Goal: Task Accomplishment & Management: Manage account settings

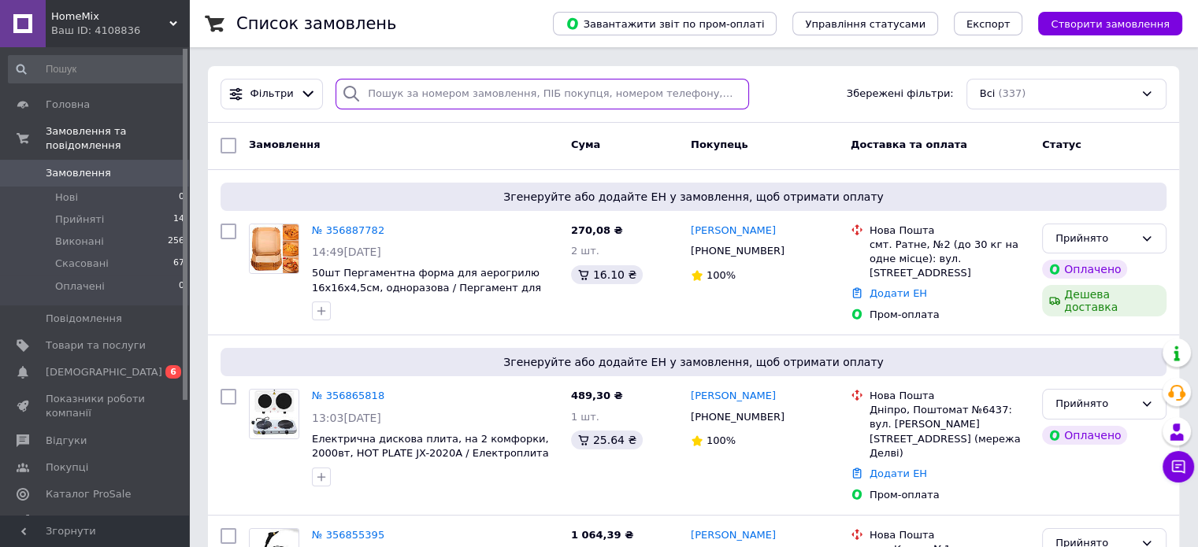
click at [453, 94] on input "search" at bounding box center [543, 94] width 414 height 31
paste input "356887782"
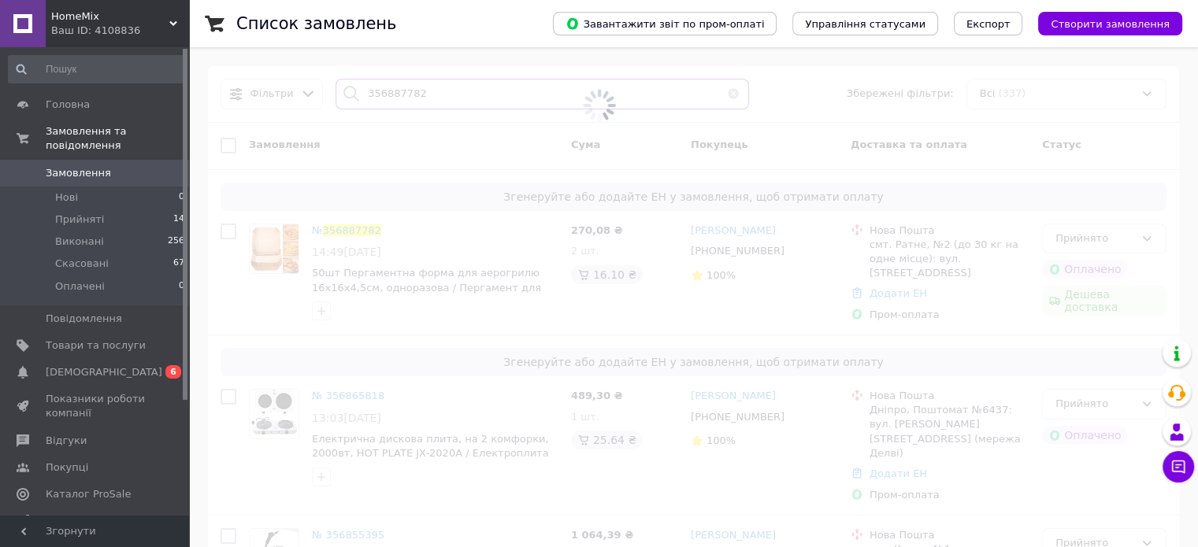
type input "356887782"
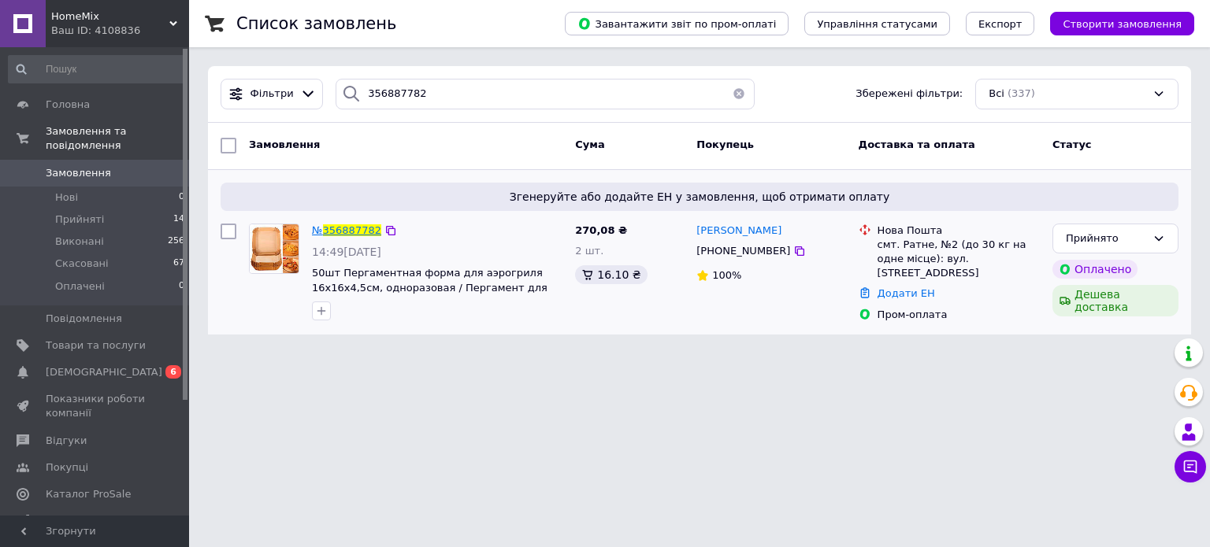
click at [347, 235] on span "356887782" at bounding box center [352, 230] width 58 height 12
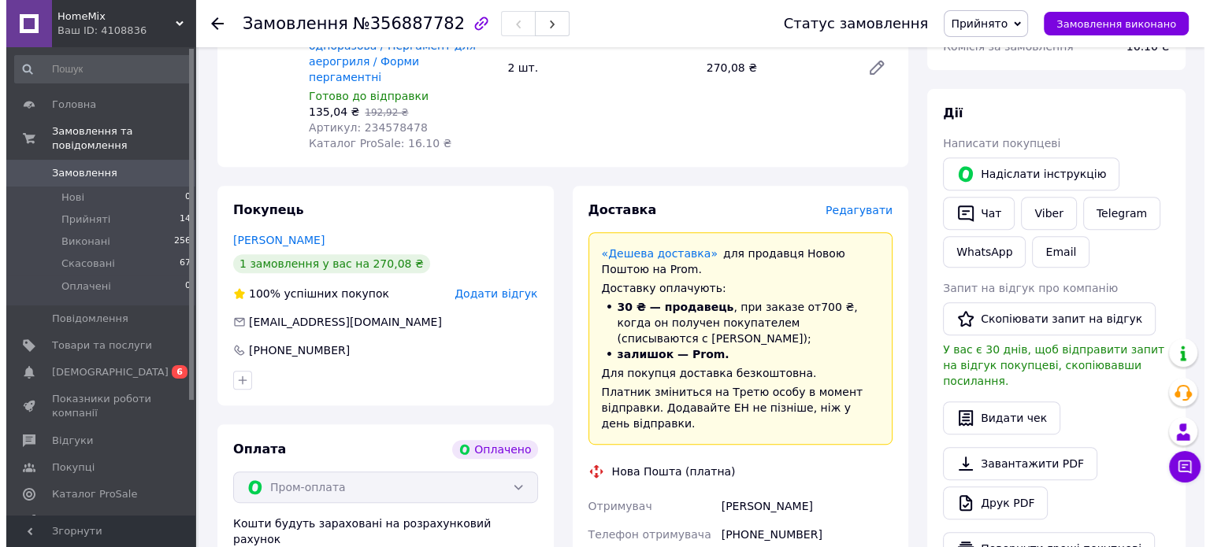
scroll to position [766, 0]
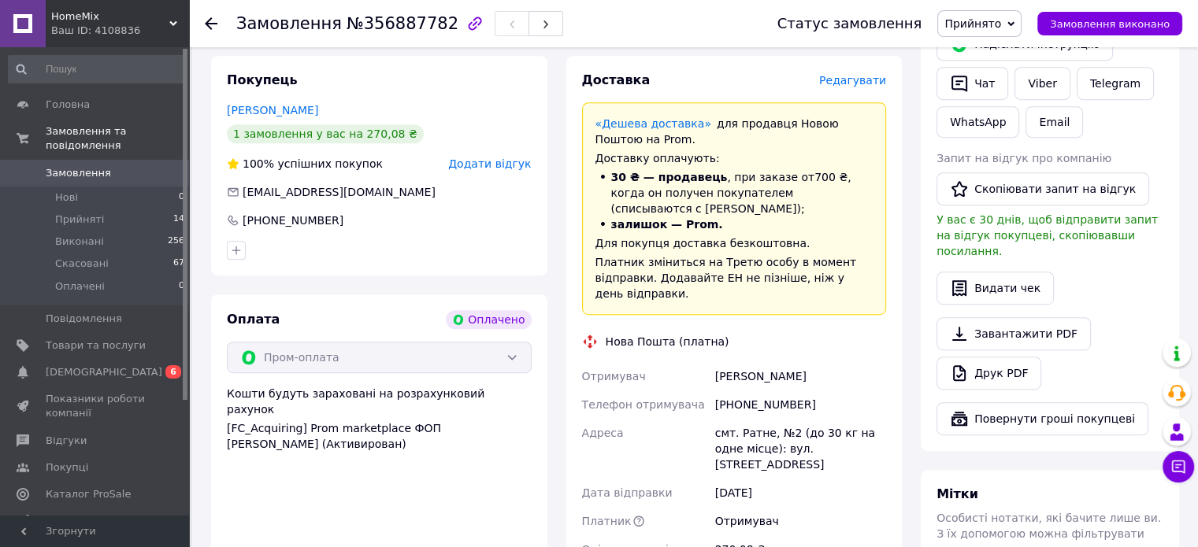
click at [857, 74] on span "Редагувати" at bounding box center [852, 80] width 67 height 13
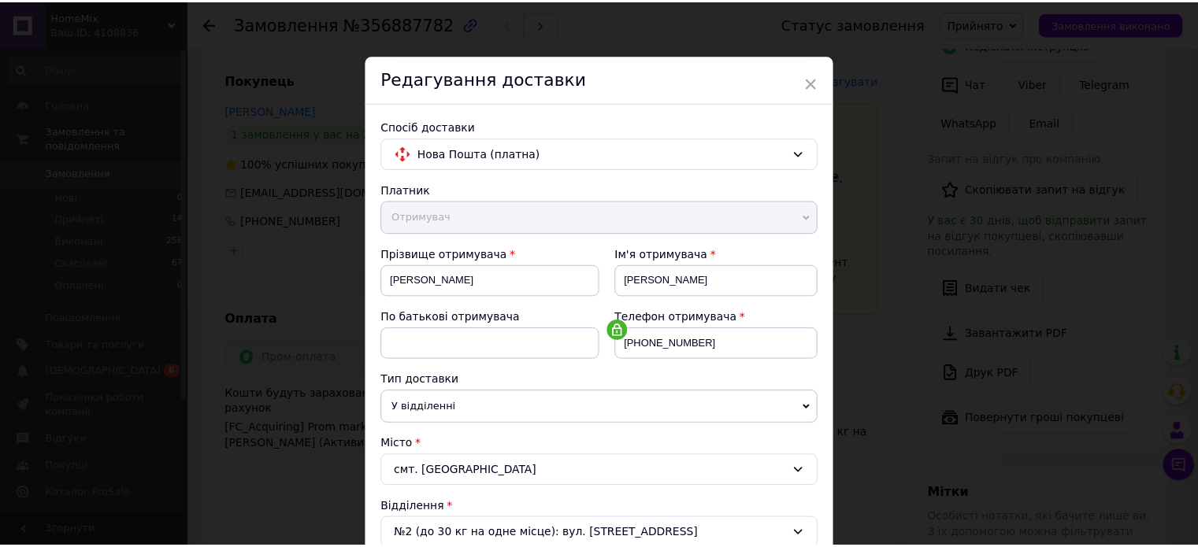
scroll to position [494, 0]
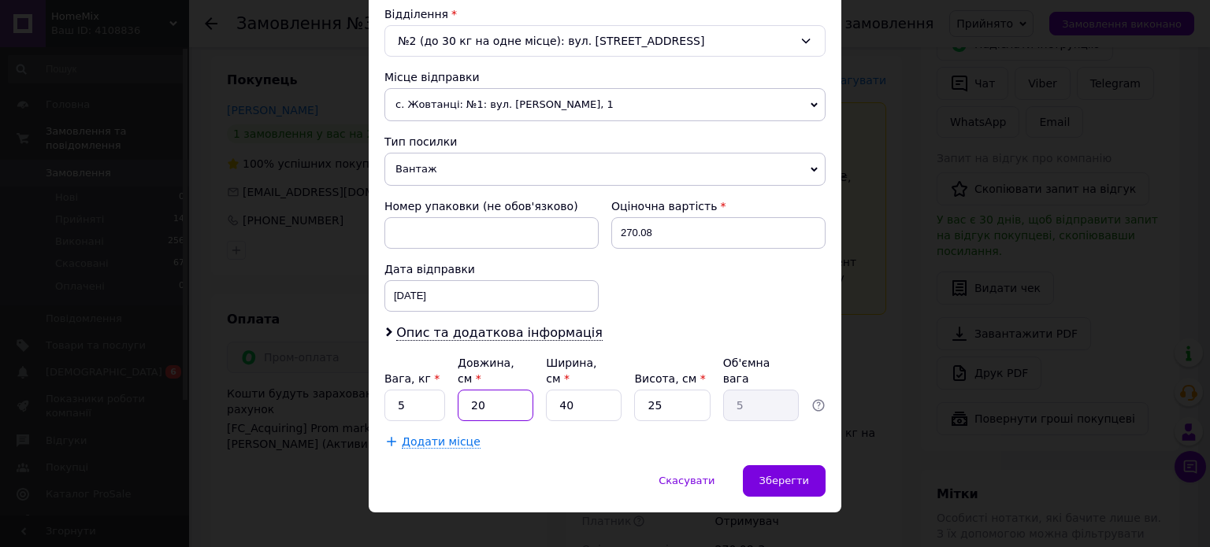
click at [485, 396] on input "20" at bounding box center [496, 406] width 76 height 32
type input "4"
type input "1"
type input "40"
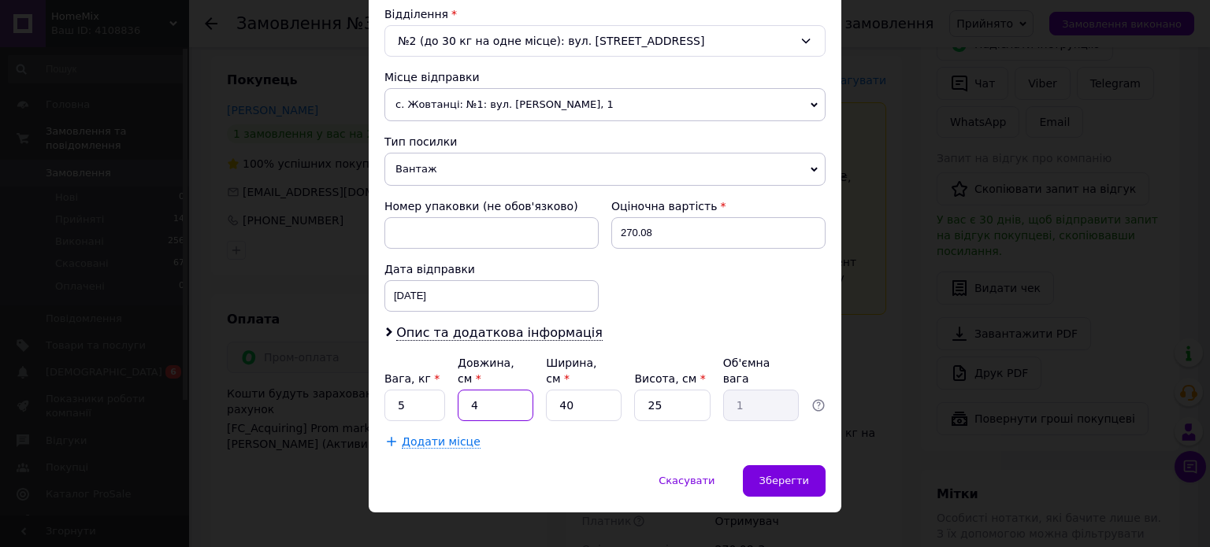
type input "10"
type input "40"
click at [568, 390] on input "40" at bounding box center [584, 406] width 76 height 32
type input "2"
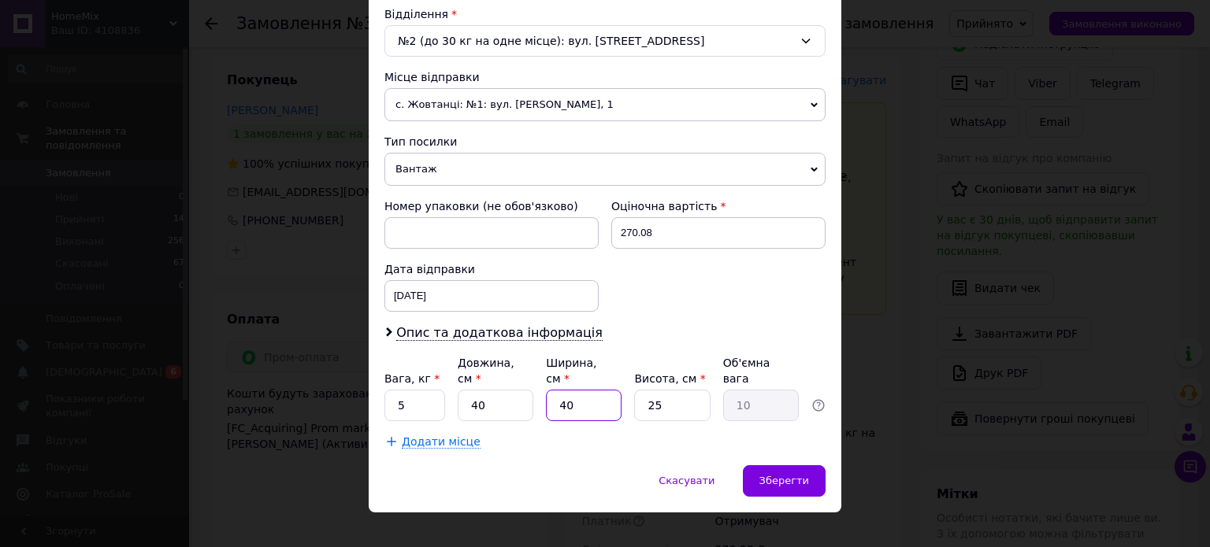
type input "0.5"
type input "24"
type input "6"
type input "24"
click at [658, 390] on input "25" at bounding box center [672, 406] width 76 height 32
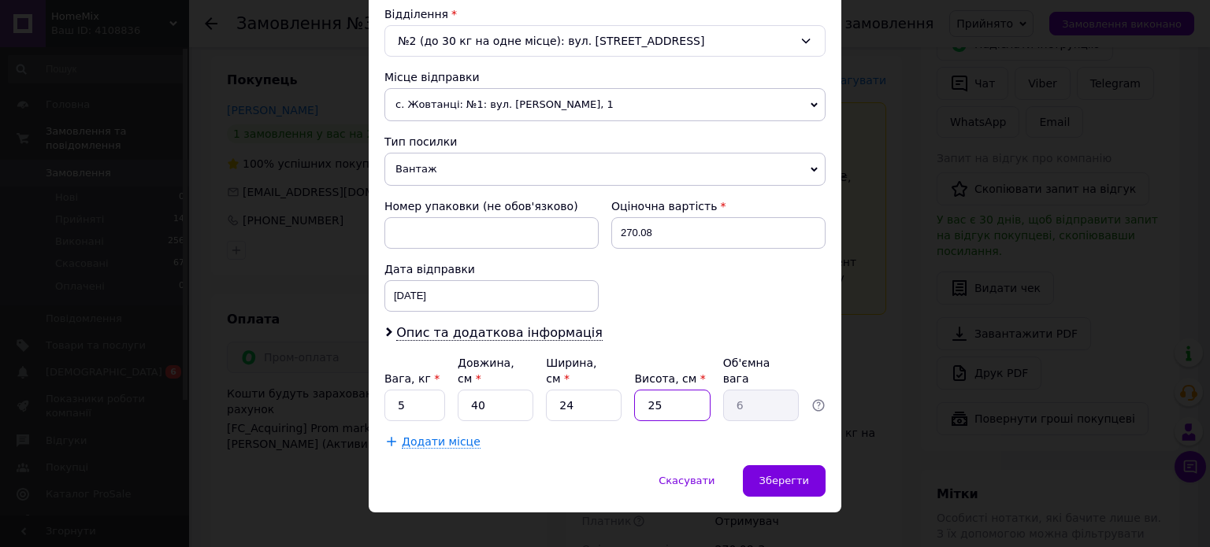
click at [658, 390] on input "25" at bounding box center [672, 406] width 76 height 32
type input "2"
type input "0.48"
type input "20"
type input "4.8"
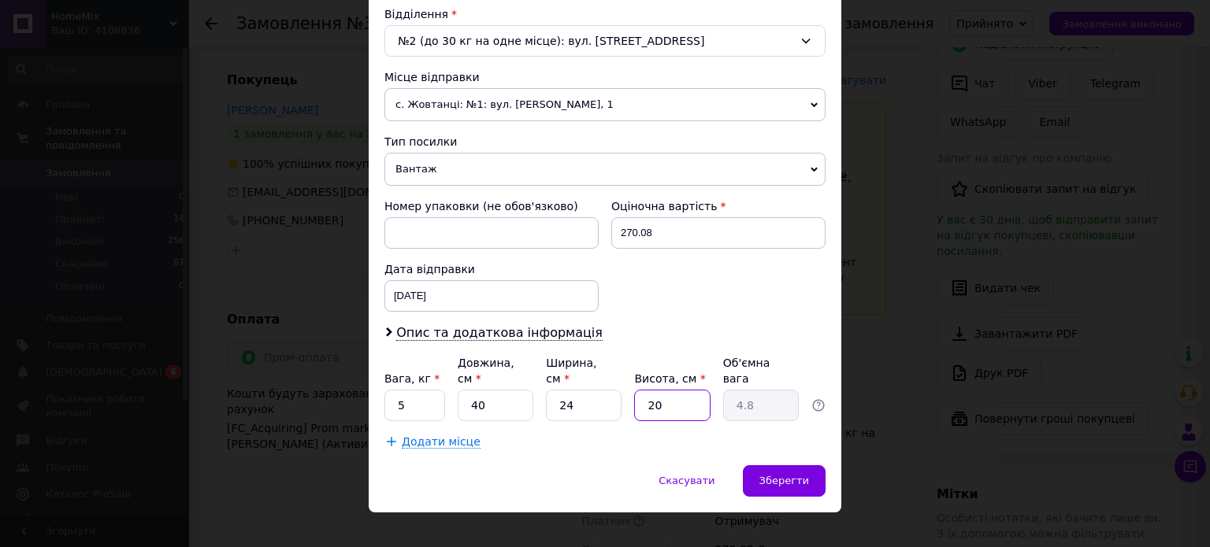
type input "20"
click at [431, 393] on input "5" at bounding box center [414, 406] width 61 height 32
type input "1"
click at [809, 466] on div "Зберегти" at bounding box center [784, 482] width 83 height 32
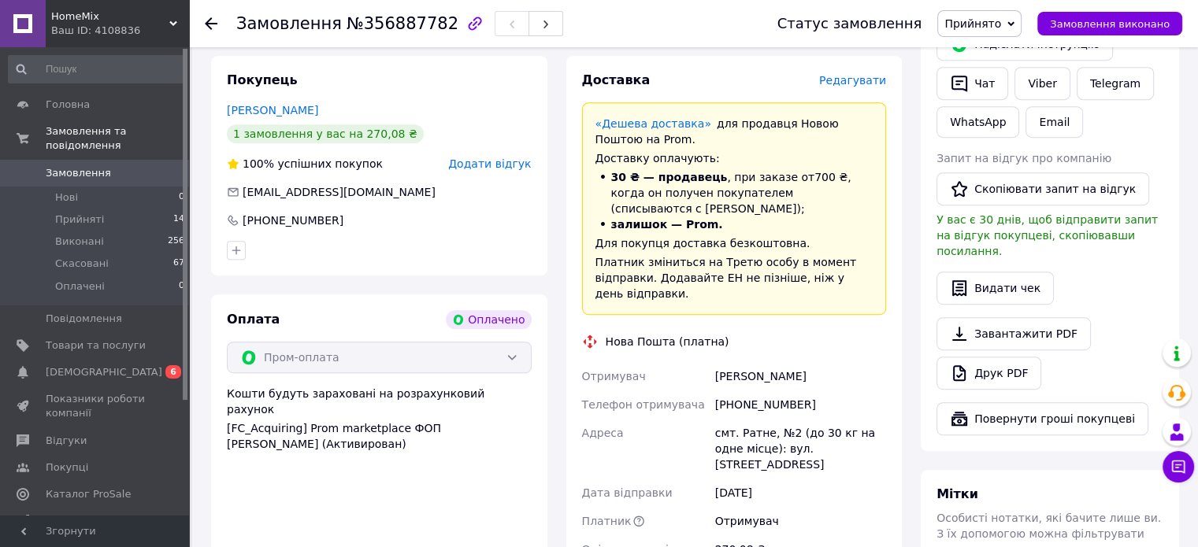
click at [877, 334] on div "Нова Пошта (платна)" at bounding box center [734, 342] width 313 height 16
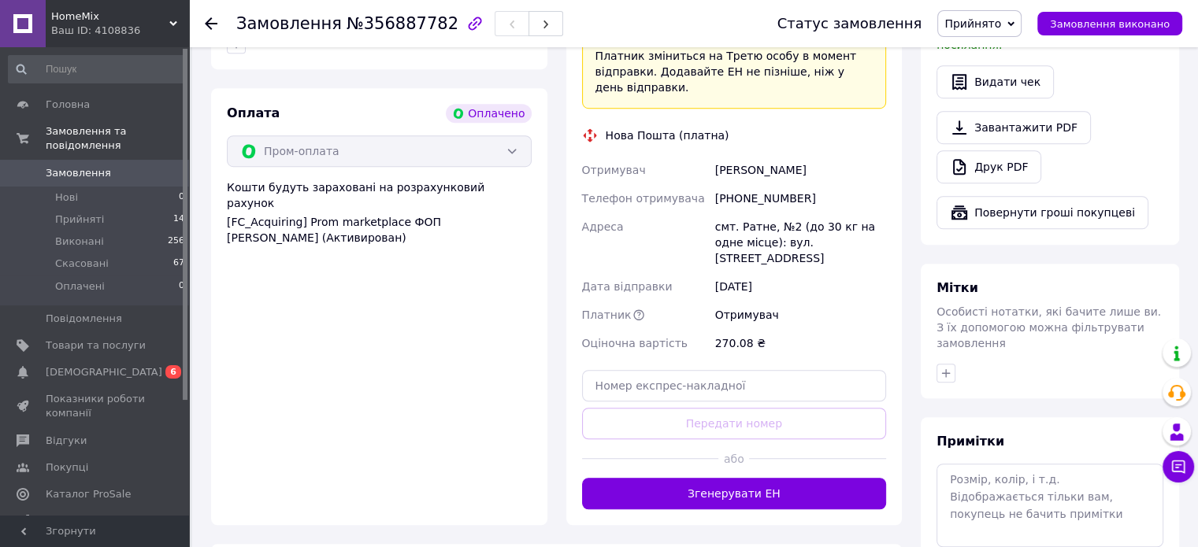
scroll to position [1081, 0]
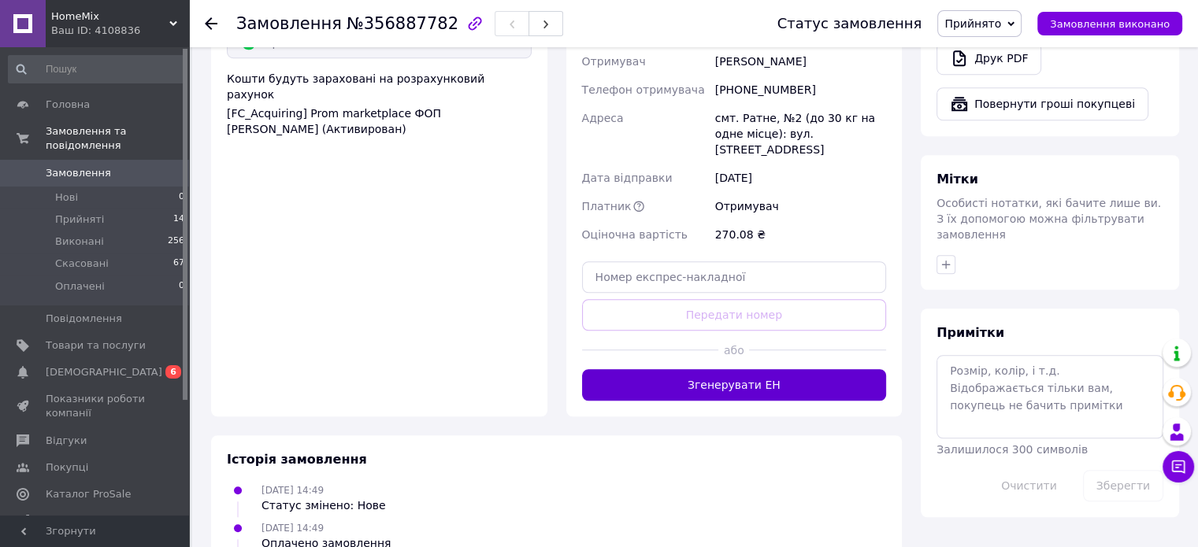
click at [756, 369] on button "Згенерувати ЕН" at bounding box center [734, 385] width 305 height 32
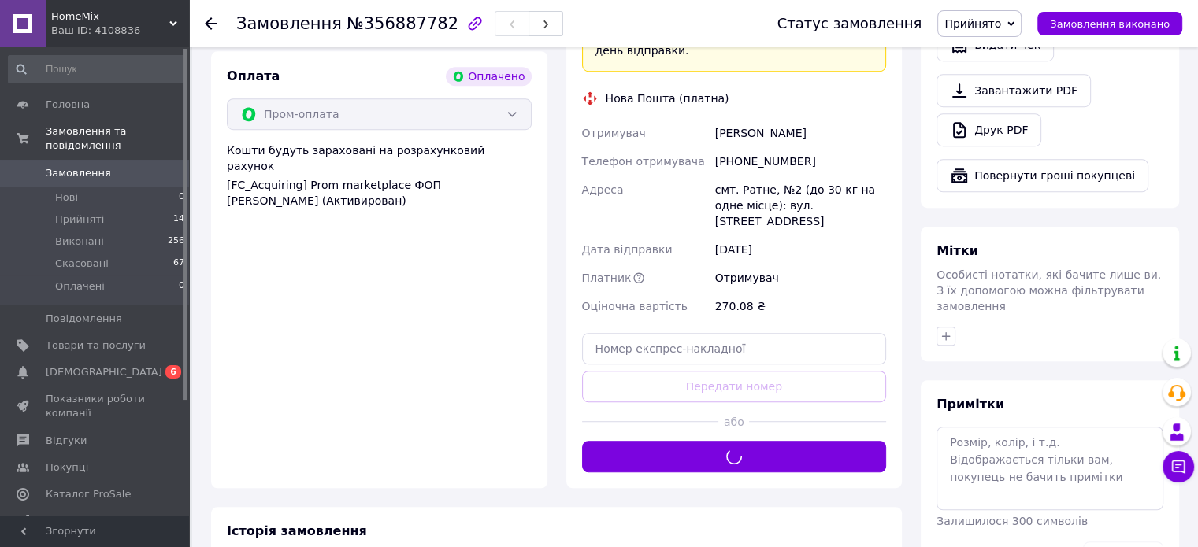
scroll to position [924, 0]
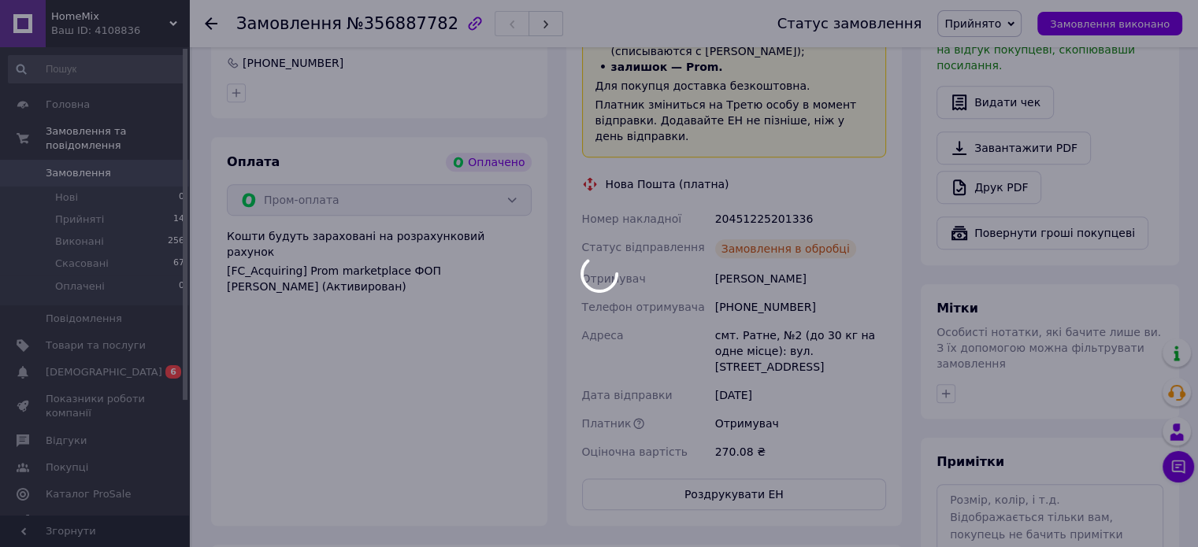
click at [746, 190] on div at bounding box center [599, 273] width 1198 height 547
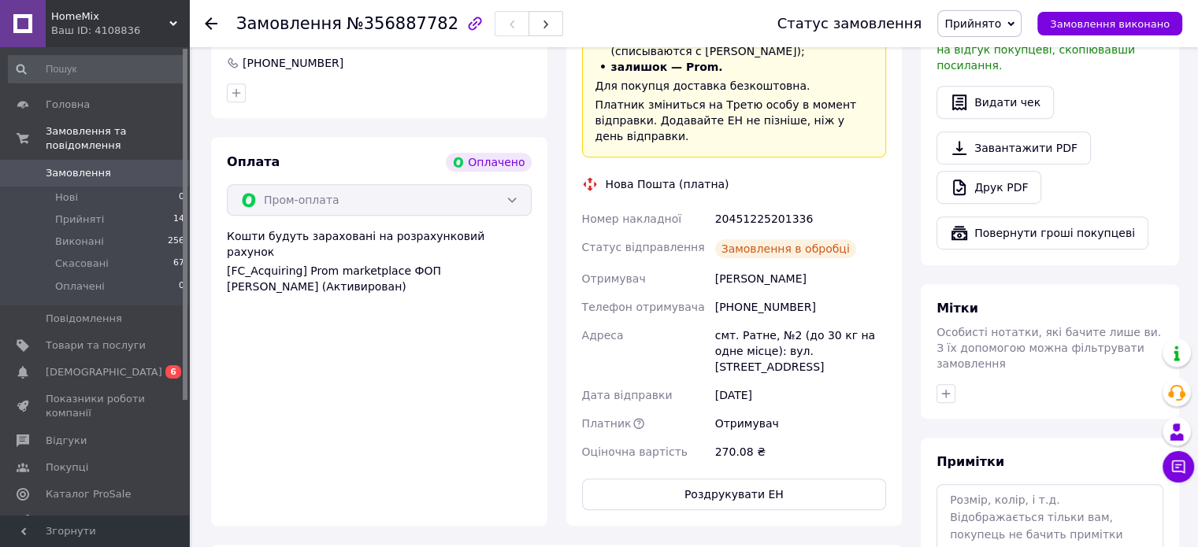
click at [746, 205] on div "20451225201336" at bounding box center [800, 219] width 177 height 28
copy div "20451225201336"
click at [749, 479] on button "Роздрукувати ЕН" at bounding box center [734, 495] width 305 height 32
click at [85, 24] on div "Ваш ID: 4108836" at bounding box center [120, 31] width 138 height 14
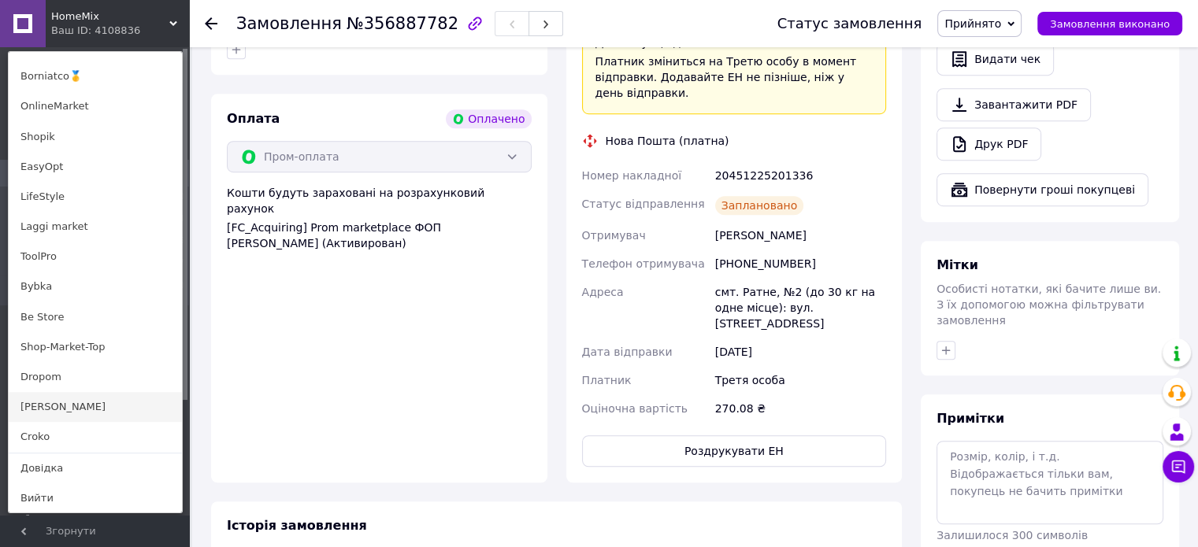
scroll to position [1003, 0]
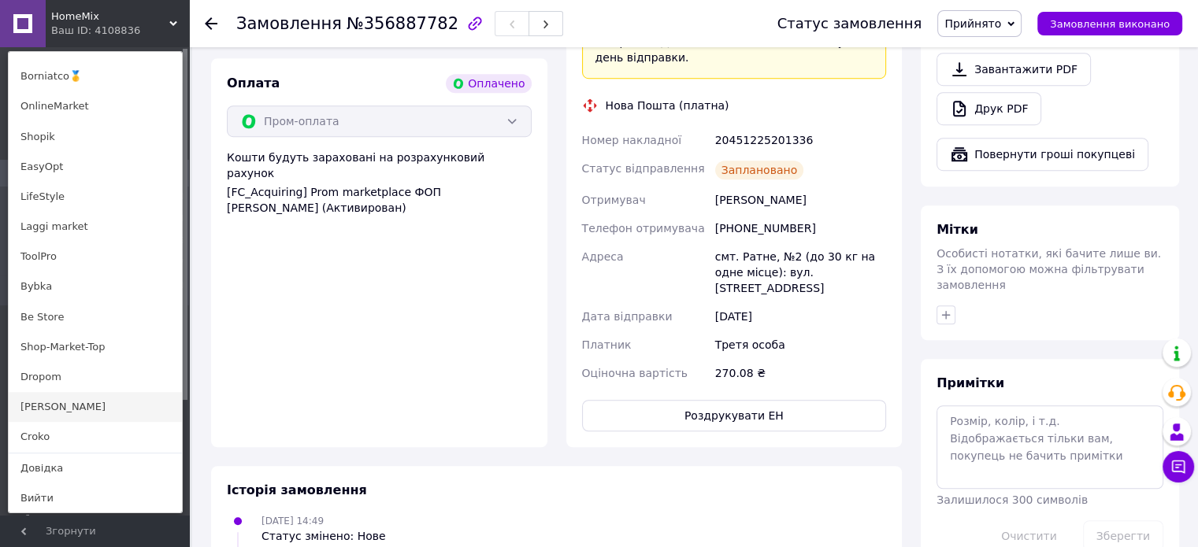
click at [54, 412] on link "[PERSON_NAME]" at bounding box center [95, 407] width 173 height 30
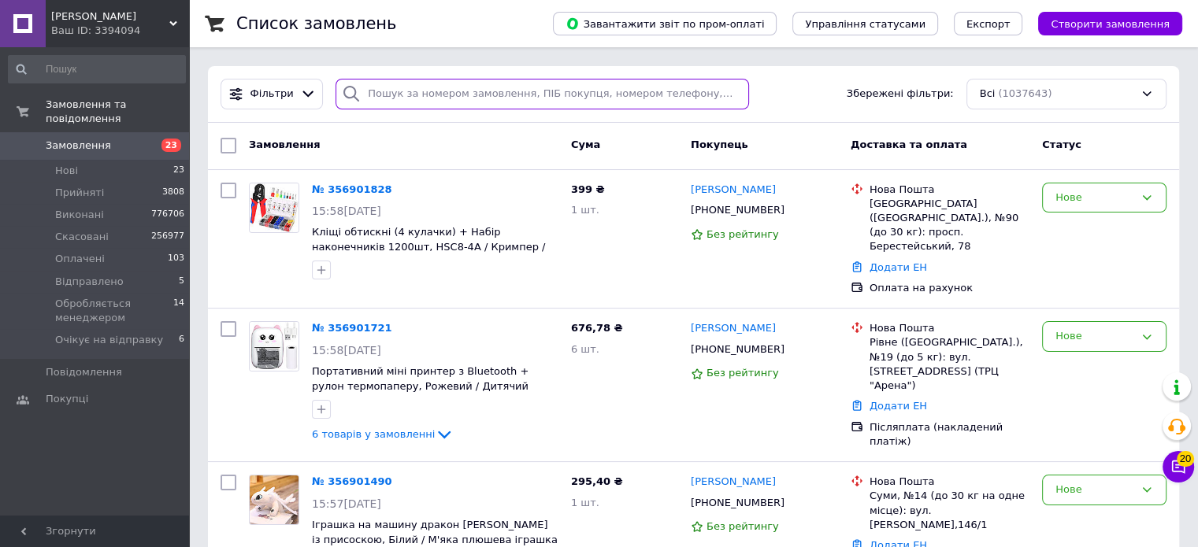
drag, startPoint x: 395, startPoint y: 80, endPoint x: 395, endPoint y: 88, distance: 8.7
click at [395, 81] on input "search" at bounding box center [543, 94] width 414 height 31
paste input "356865038"
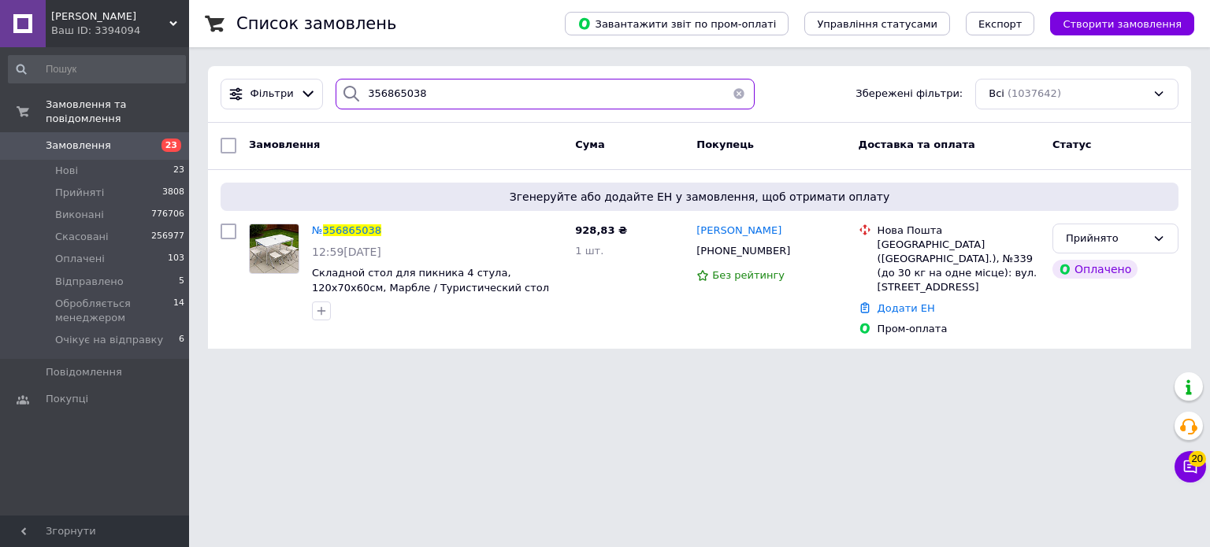
type input "356865038"
